Goal: Book appointment/travel/reservation

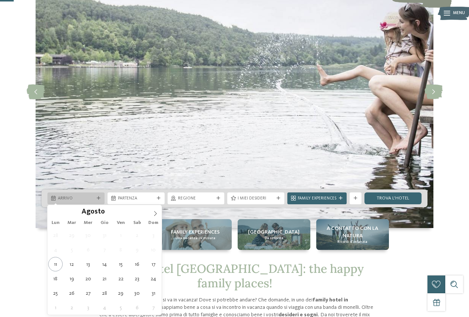
click at [76, 203] on div "Arrivo" at bounding box center [75, 198] width 57 height 12
type div "14.08.2025"
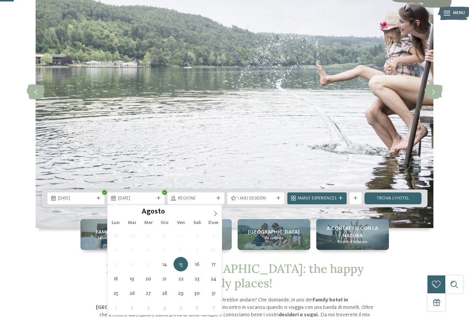
type div "17.08.2025"
click at [214, 265] on span "Family hotel Alto Adige: the happy family places!" at bounding box center [235, 275] width 258 height 29
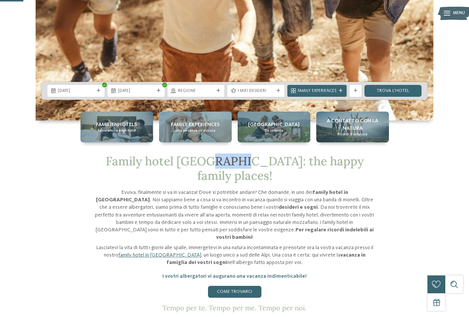
scroll to position [185, 0]
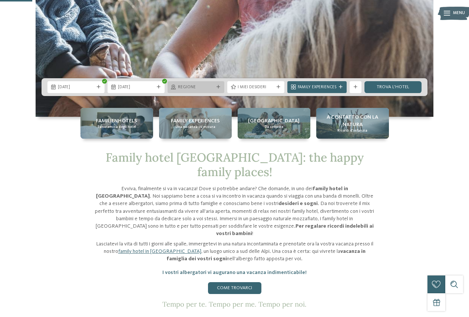
click at [189, 89] on span "Regione" at bounding box center [196, 87] width 36 height 6
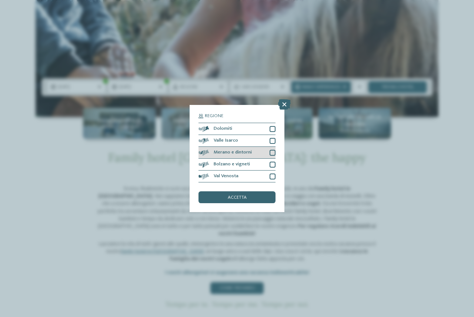
click at [270, 153] on div at bounding box center [273, 153] width 6 height 6
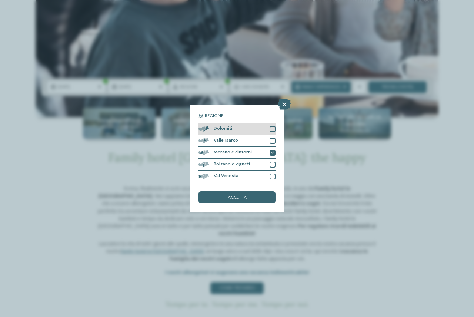
click at [271, 129] on div at bounding box center [273, 129] width 6 height 6
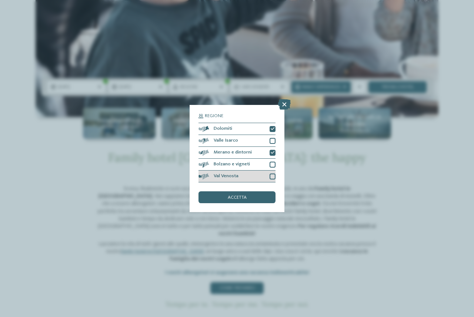
click at [273, 181] on div "Val Venosta" at bounding box center [237, 176] width 77 height 12
click at [243, 196] on span "accetta" at bounding box center [237, 197] width 19 height 5
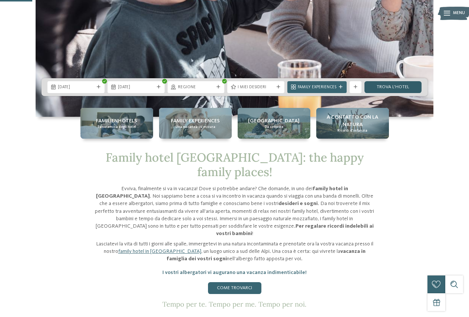
click at [391, 89] on link "trova l’hotel" at bounding box center [392, 87] width 57 height 12
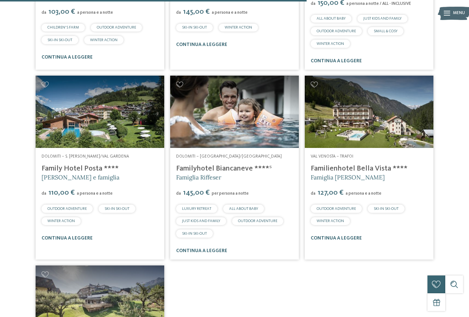
scroll to position [961, 0]
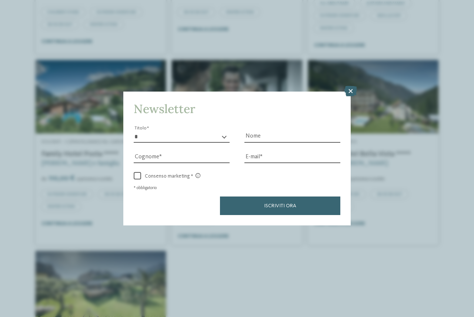
click at [349, 91] on icon at bounding box center [350, 91] width 13 height 10
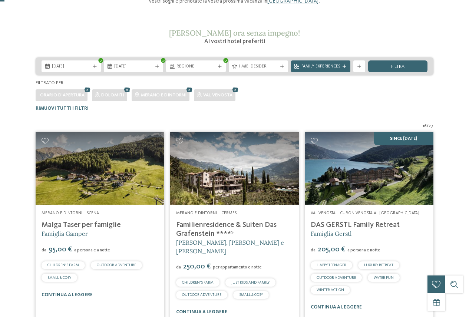
scroll to position [0, 0]
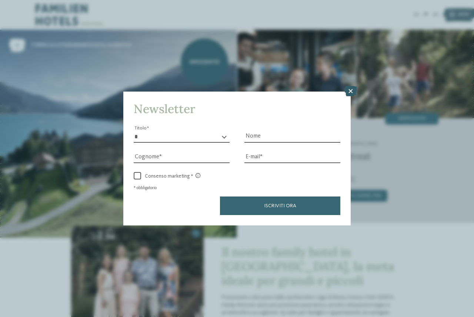
click at [349, 90] on icon at bounding box center [350, 91] width 13 height 10
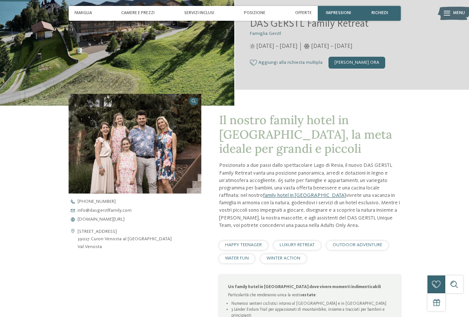
scroll to position [148, 0]
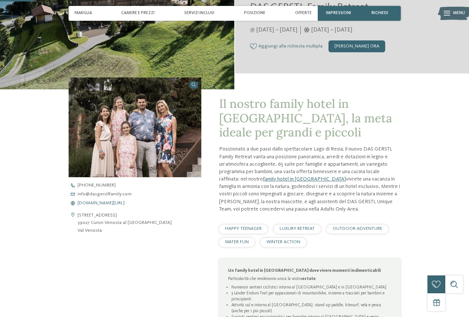
click at [96, 203] on span "www.dasgerstlfamily.com/it" at bounding box center [100, 203] width 47 height 5
click at [121, 202] on span "www.dasgerstlfamily.com/it" at bounding box center [100, 203] width 47 height 5
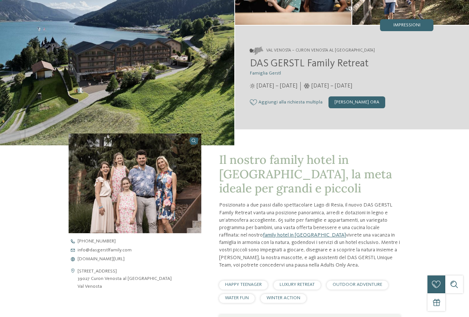
scroll to position [0, 0]
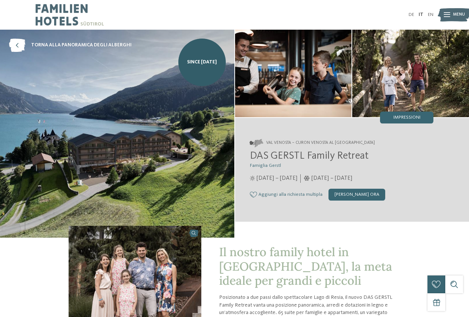
click at [60, 16] on img at bounding box center [70, 15] width 68 height 30
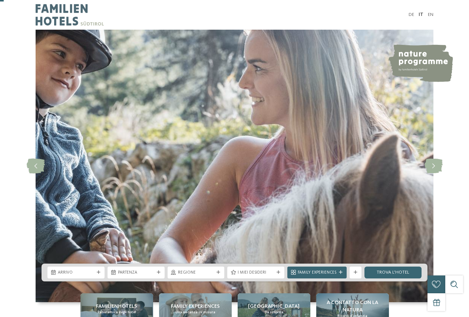
scroll to position [111, 0]
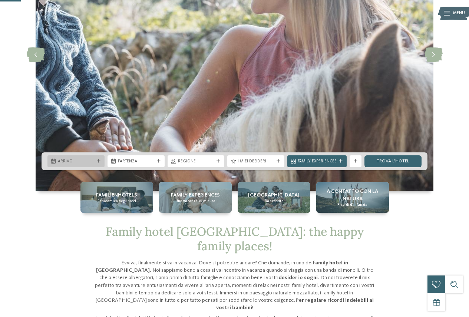
click at [74, 156] on div "Arrivo" at bounding box center [75, 161] width 57 height 12
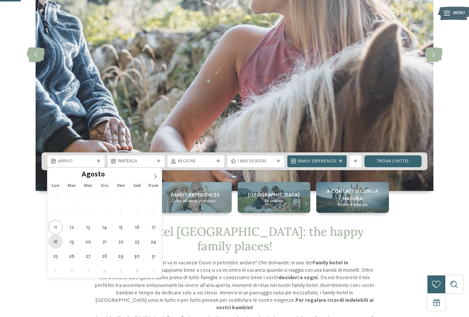
type div "[DATE]"
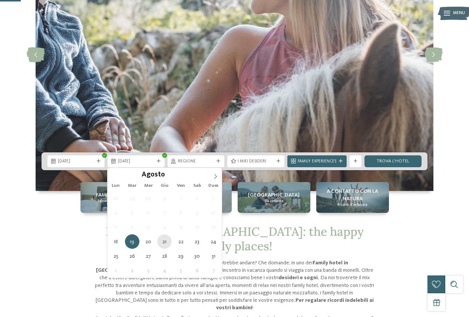
type div "[DATE]"
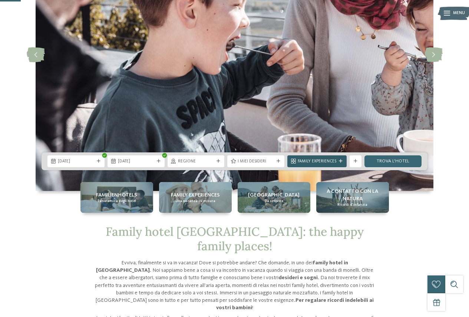
click at [307, 160] on span "Family Experiences" at bounding box center [316, 162] width 39 height 6
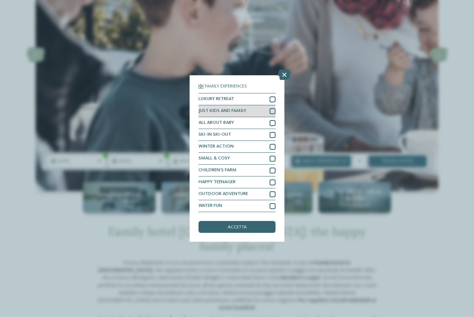
click at [236, 109] on span "JUST KIDS AND FAMILY" at bounding box center [223, 111] width 48 height 5
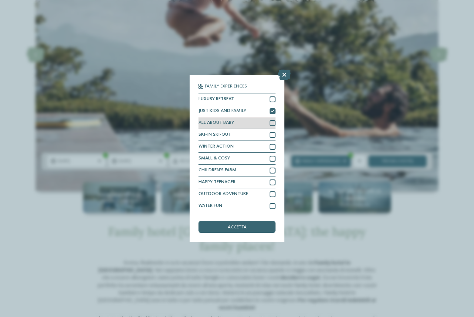
click at [257, 121] on div "ALL ABOUT BABY" at bounding box center [237, 123] width 77 height 12
click at [248, 225] on div "accetta" at bounding box center [237, 227] width 77 height 12
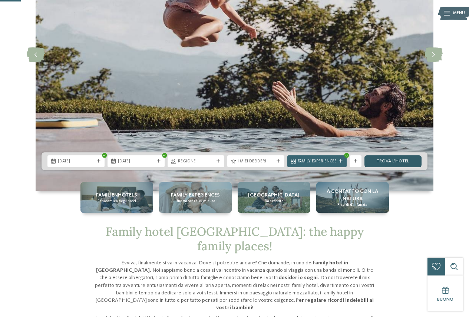
click at [383, 163] on link "trova l’hotel" at bounding box center [392, 161] width 57 height 12
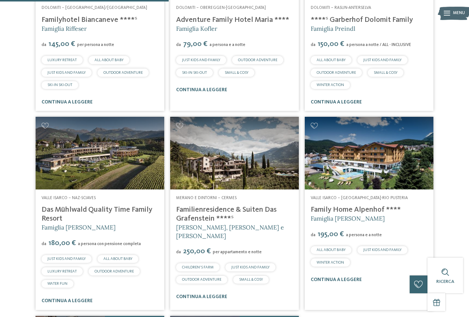
scroll to position [516, 0]
